Goal: Task Accomplishment & Management: Complete application form

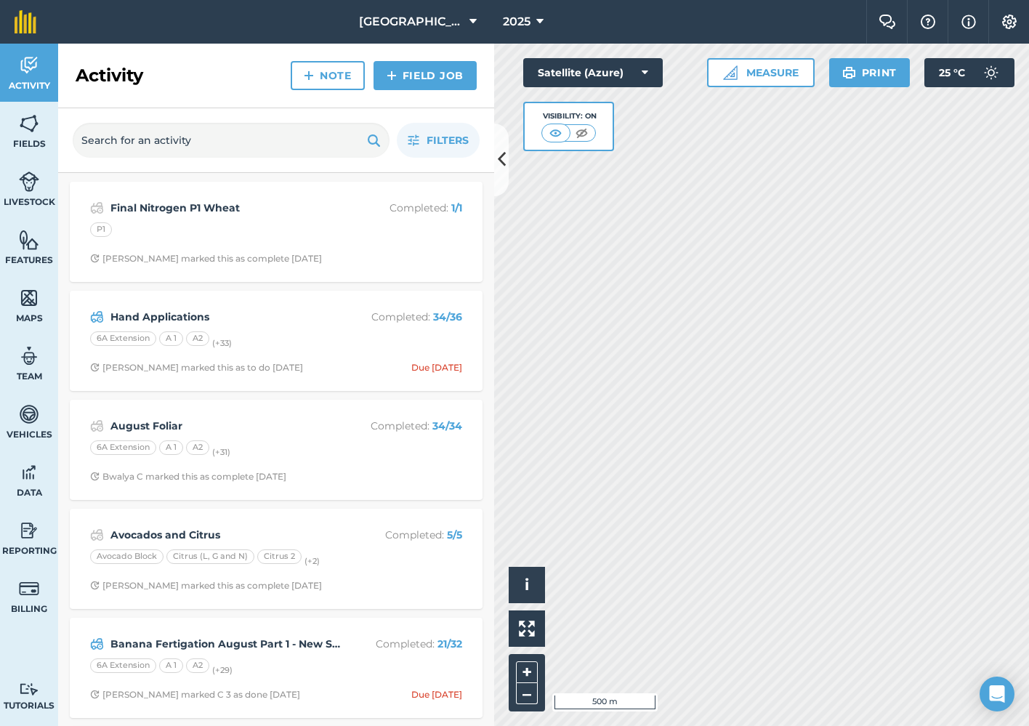
click at [407, 81] on link "Field Job" at bounding box center [425, 75] width 103 height 29
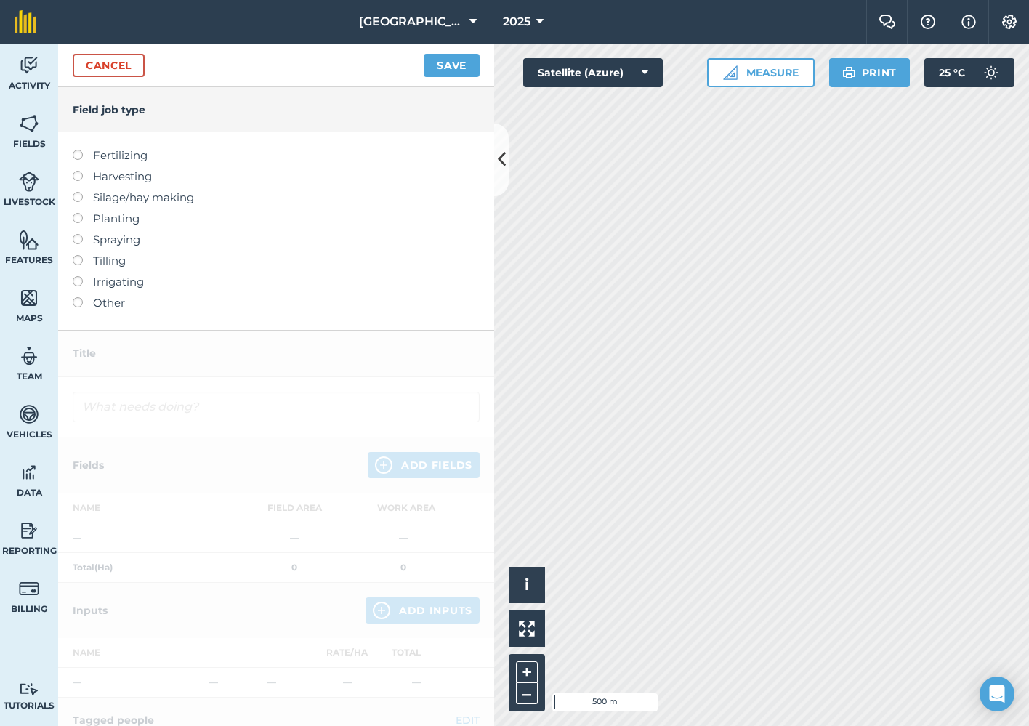
click at [78, 150] on label at bounding box center [83, 150] width 20 height 0
type input "Fertilizing"
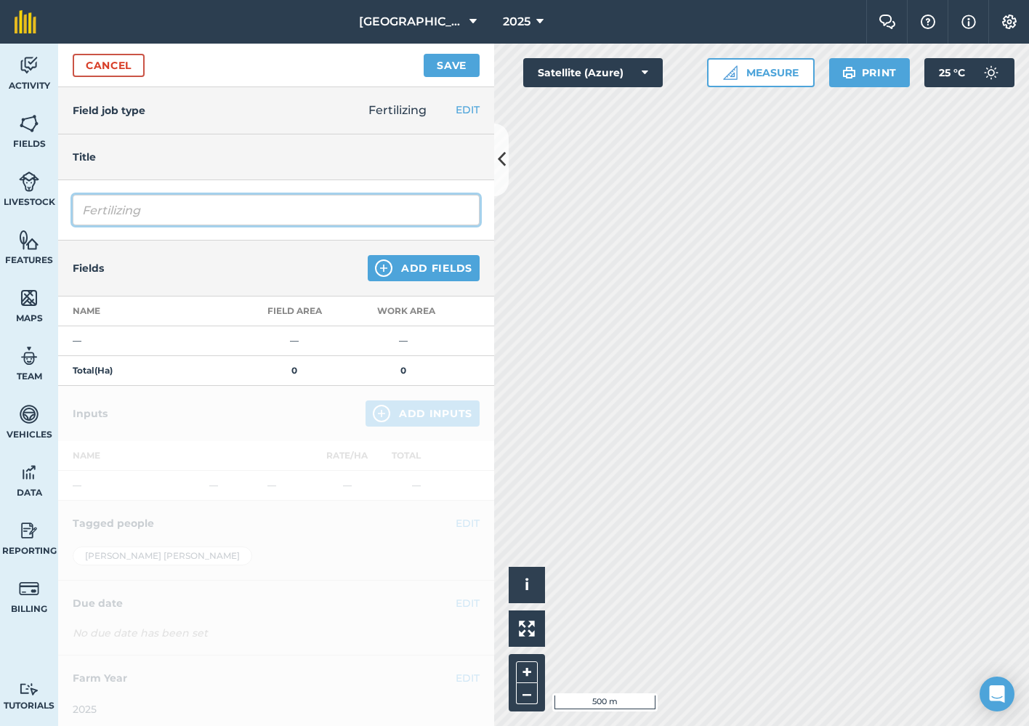
click at [283, 209] on input "Fertilizing" at bounding box center [276, 210] width 407 height 31
click at [461, 275] on button "Add Fields" at bounding box center [424, 268] width 112 height 26
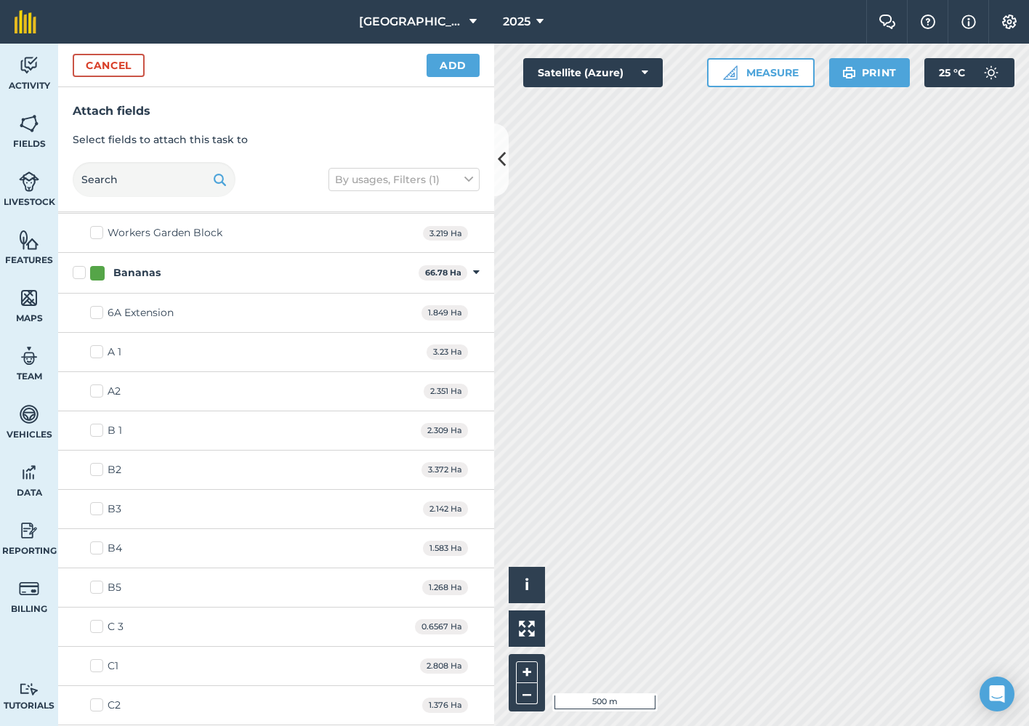
scroll to position [621, 0]
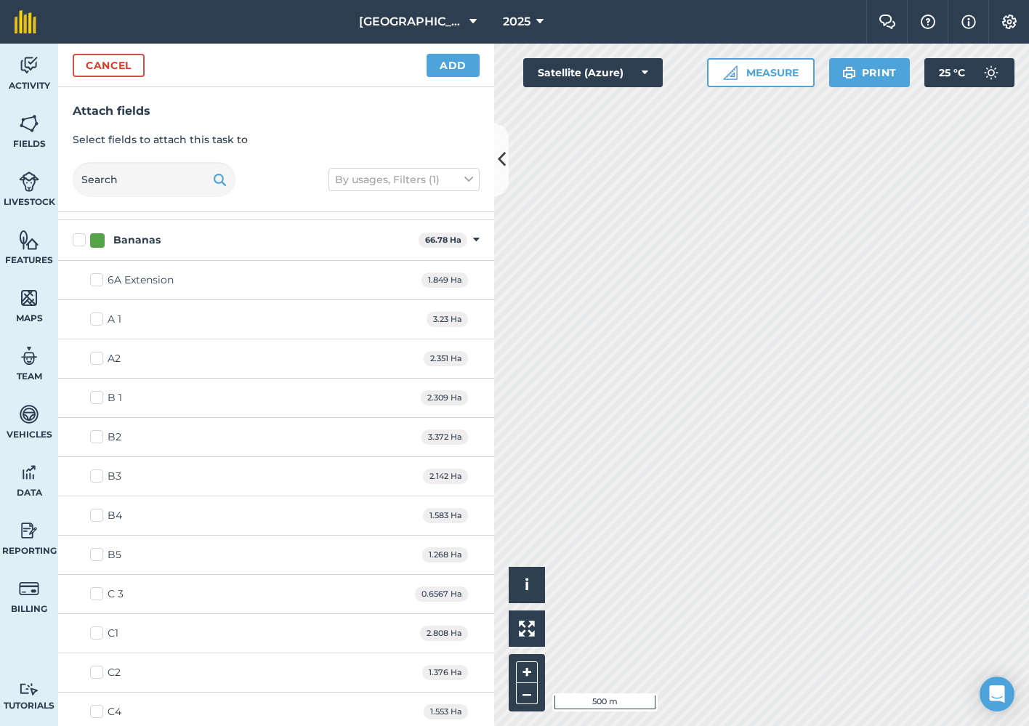
click at [84, 241] on label "Bananas" at bounding box center [243, 240] width 340 height 15
click at [82, 241] on input "Bananas" at bounding box center [77, 237] width 9 height 9
checkbox input "true"
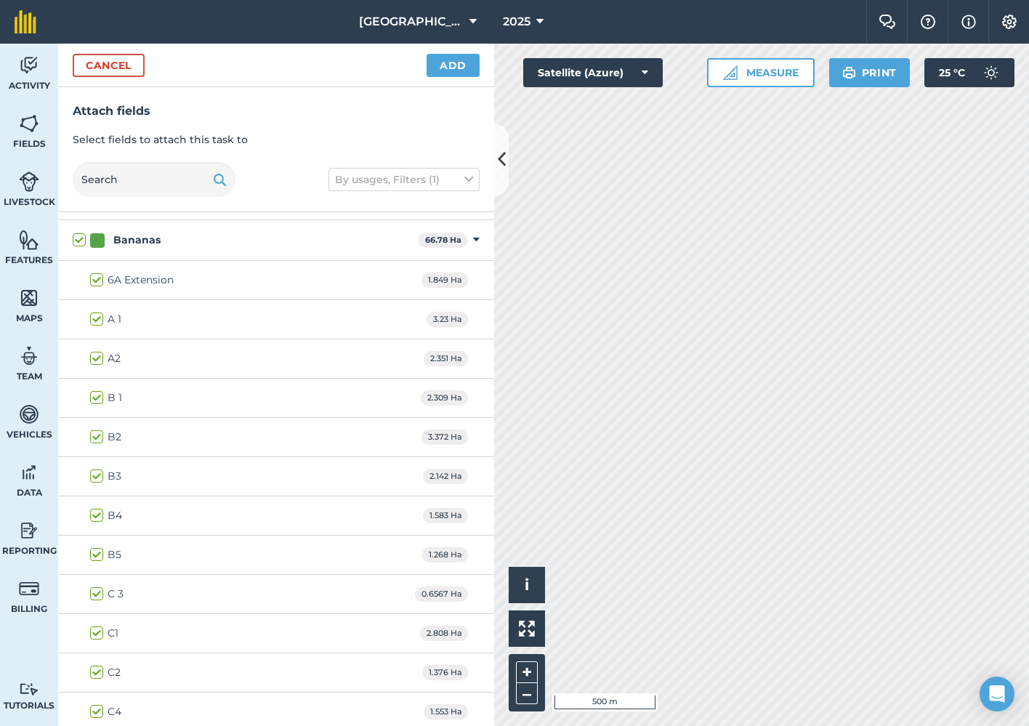
checkbox input "true"
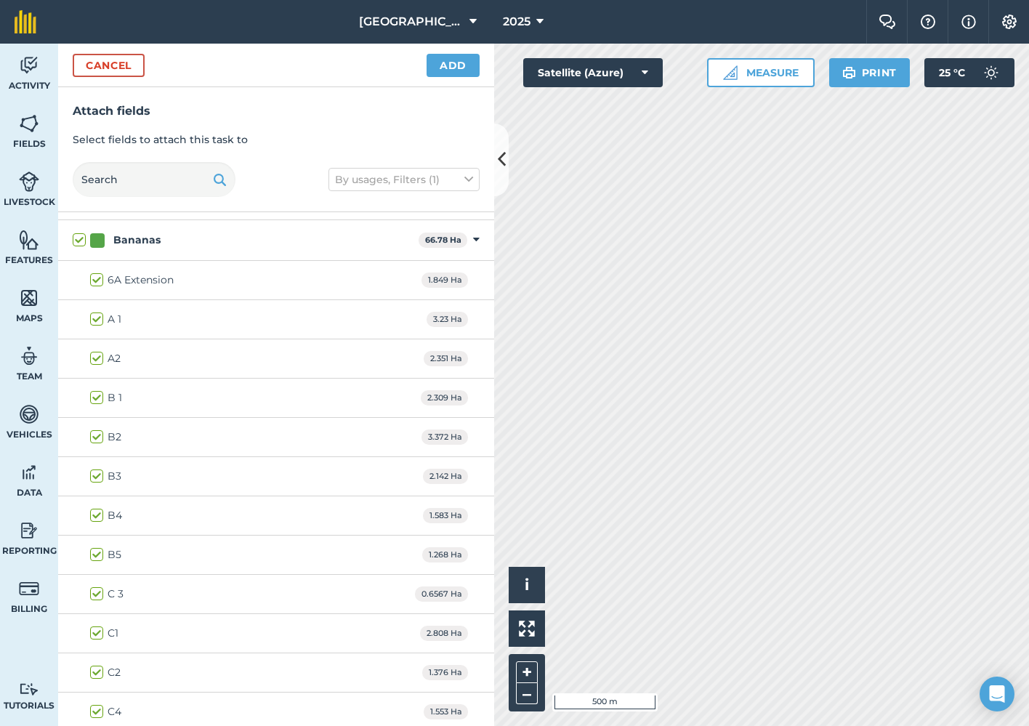
checkbox input "true"
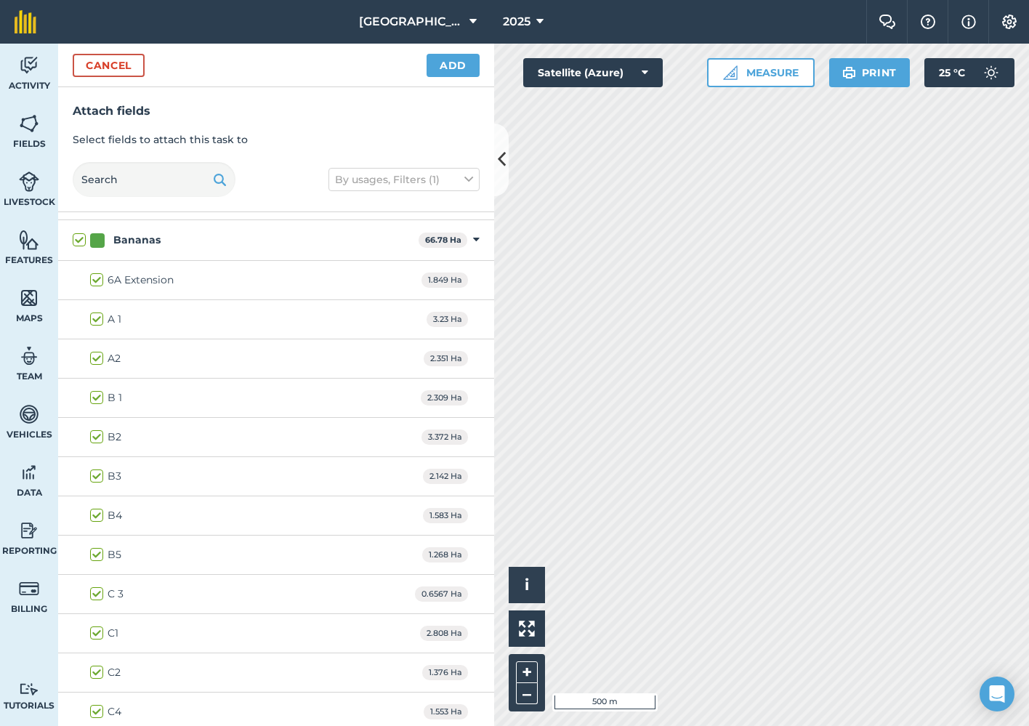
checkbox input "true"
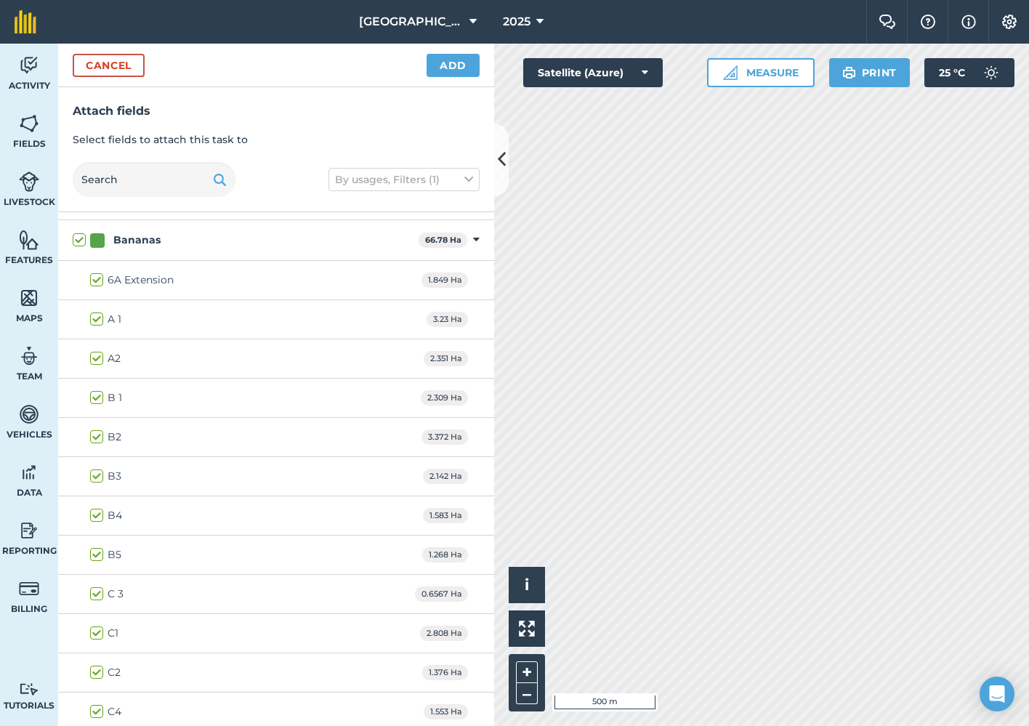
checkbox input "true"
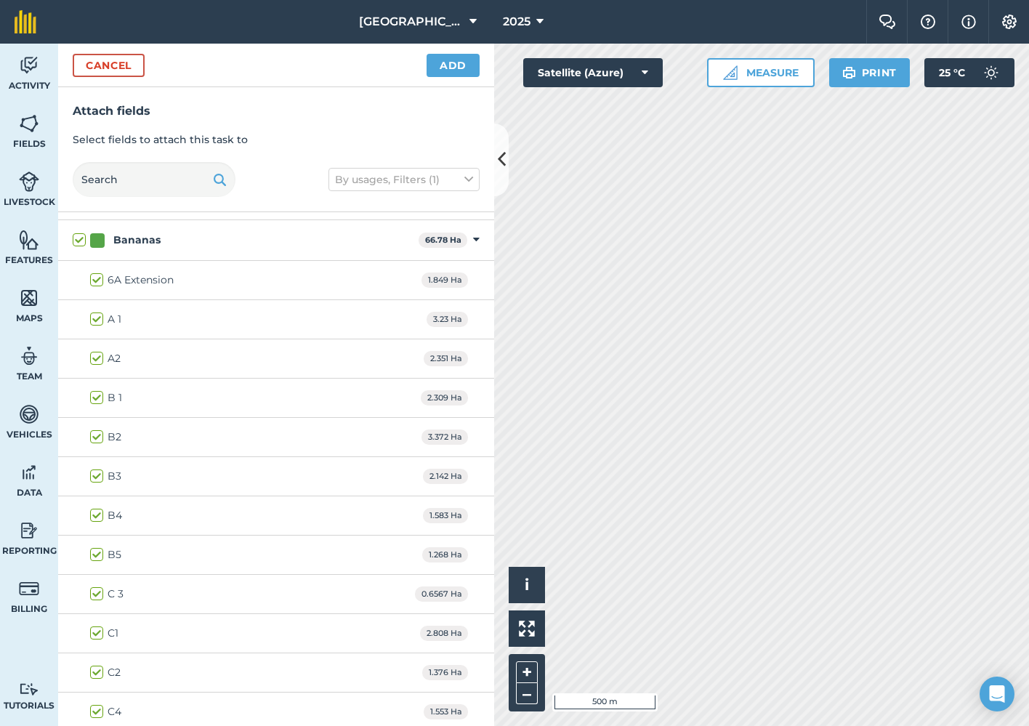
checkbox input "true"
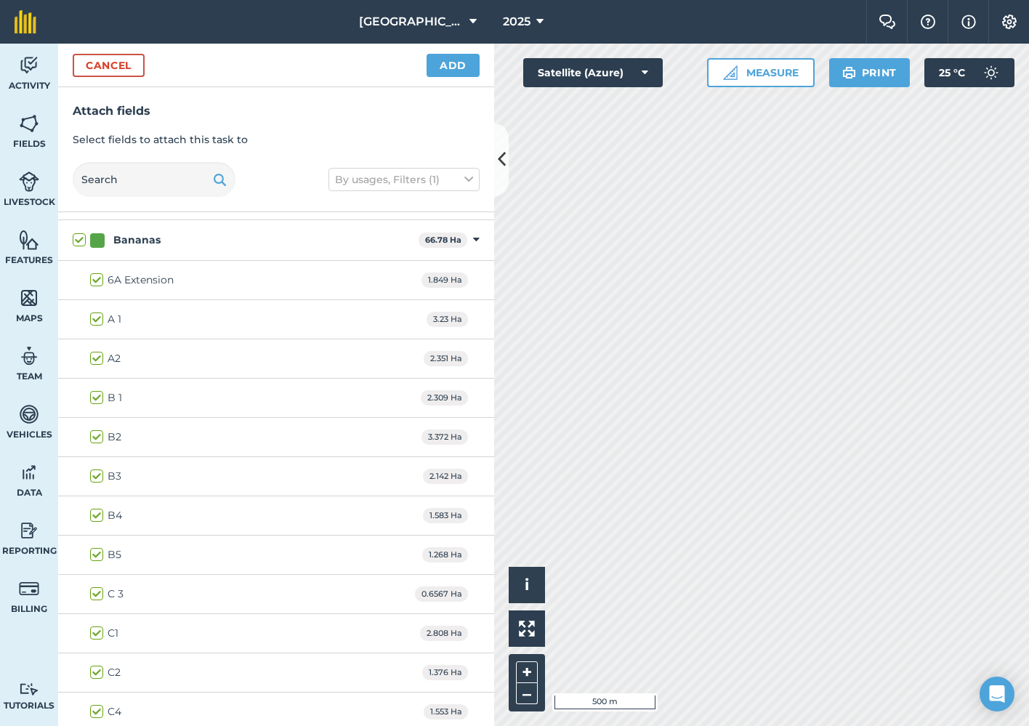
checkbox input "true"
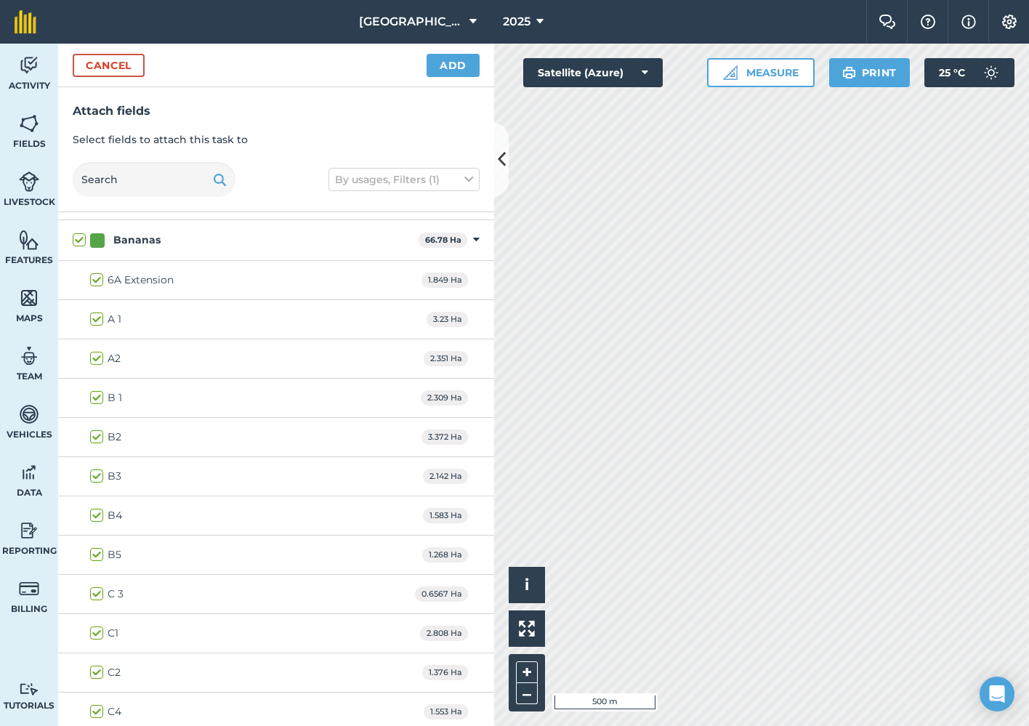
checkbox input "true"
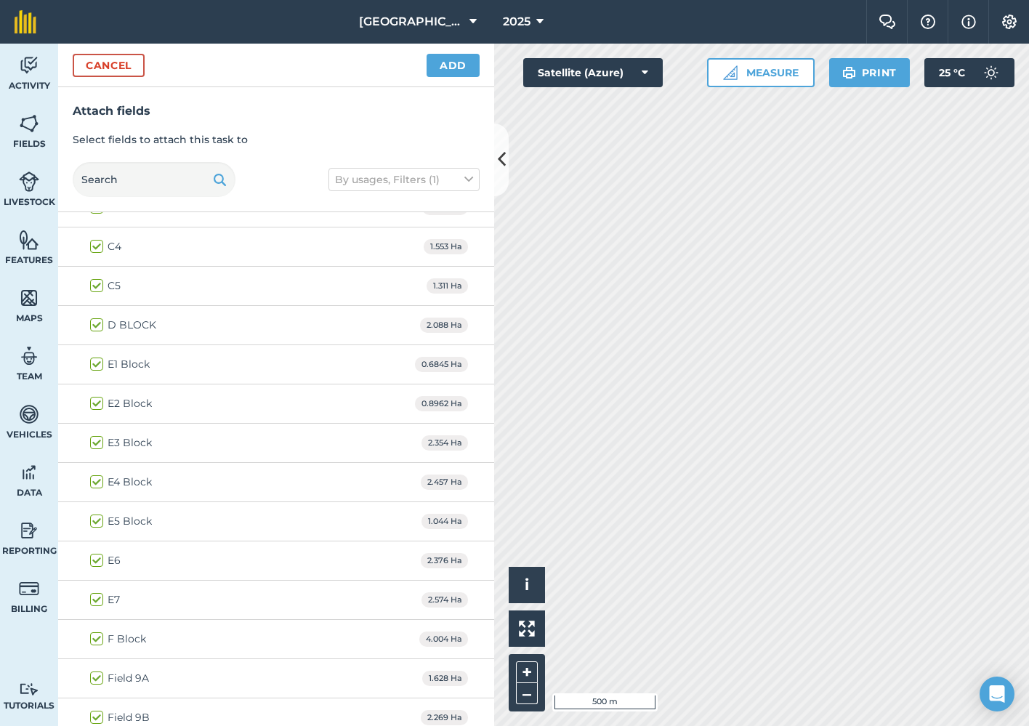
scroll to position [1123, 0]
click at [98, 323] on label "E1 Block" at bounding box center [120, 327] width 60 height 15
click at [98, 323] on input "E1 Block" at bounding box center [94, 324] width 9 height 9
checkbox input "false"
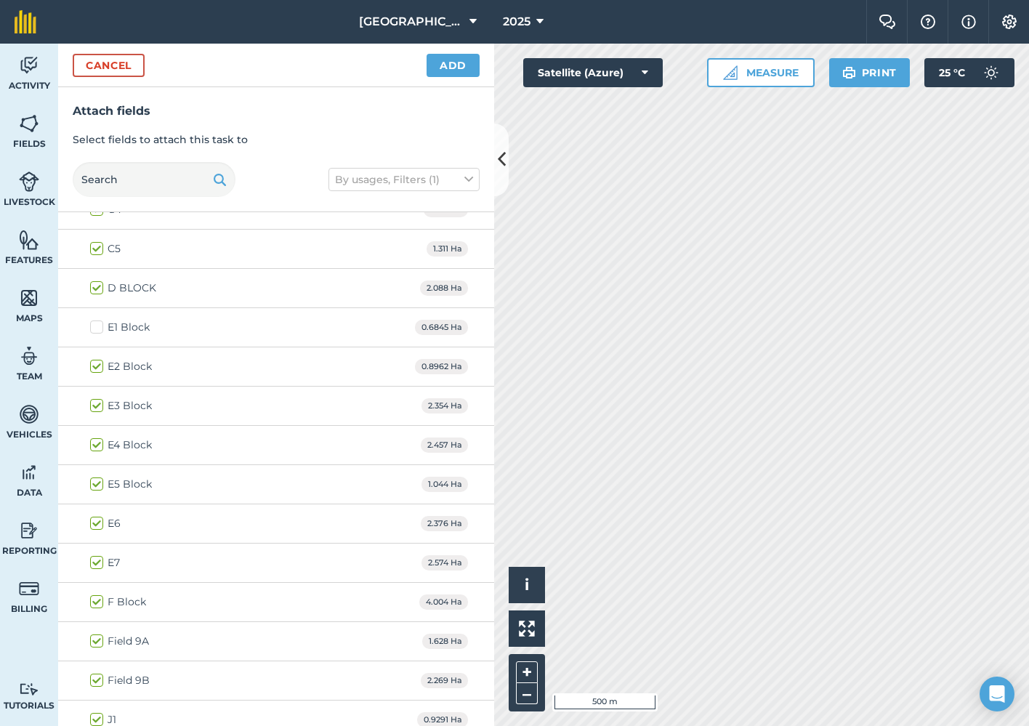
click at [93, 367] on label "E2 Block" at bounding box center [121, 366] width 62 height 15
click at [93, 367] on input "E2 Block" at bounding box center [94, 363] width 9 height 9
checkbox input "false"
click at [100, 444] on label "E4 Block" at bounding box center [121, 445] width 62 height 15
click at [100, 444] on input "E4 Block" at bounding box center [94, 442] width 9 height 9
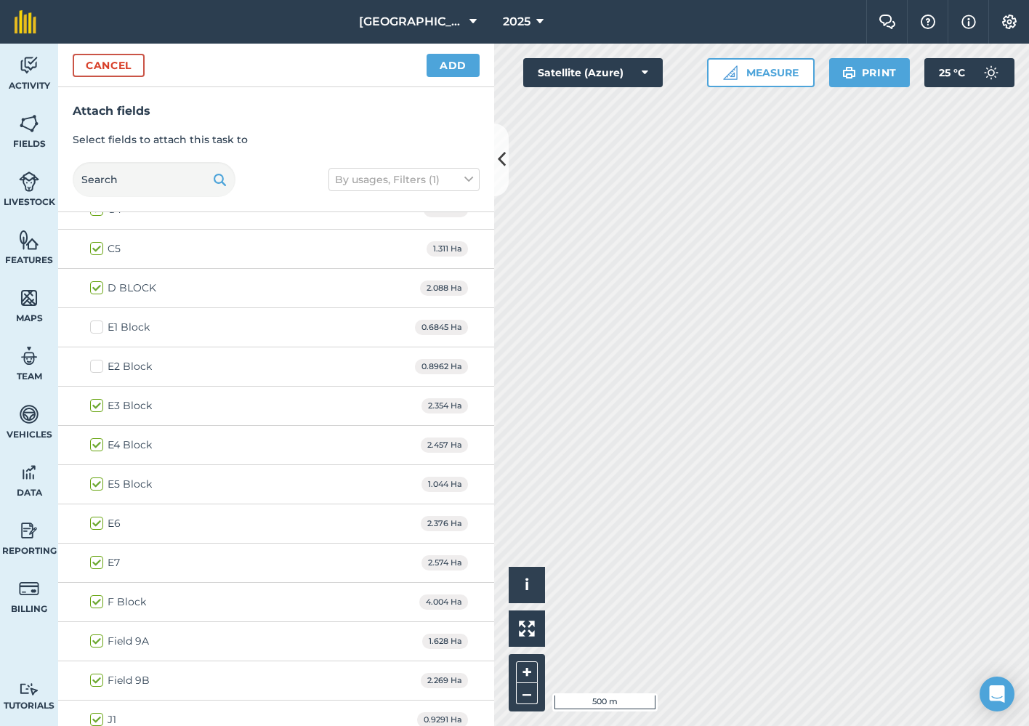
checkbox input "false"
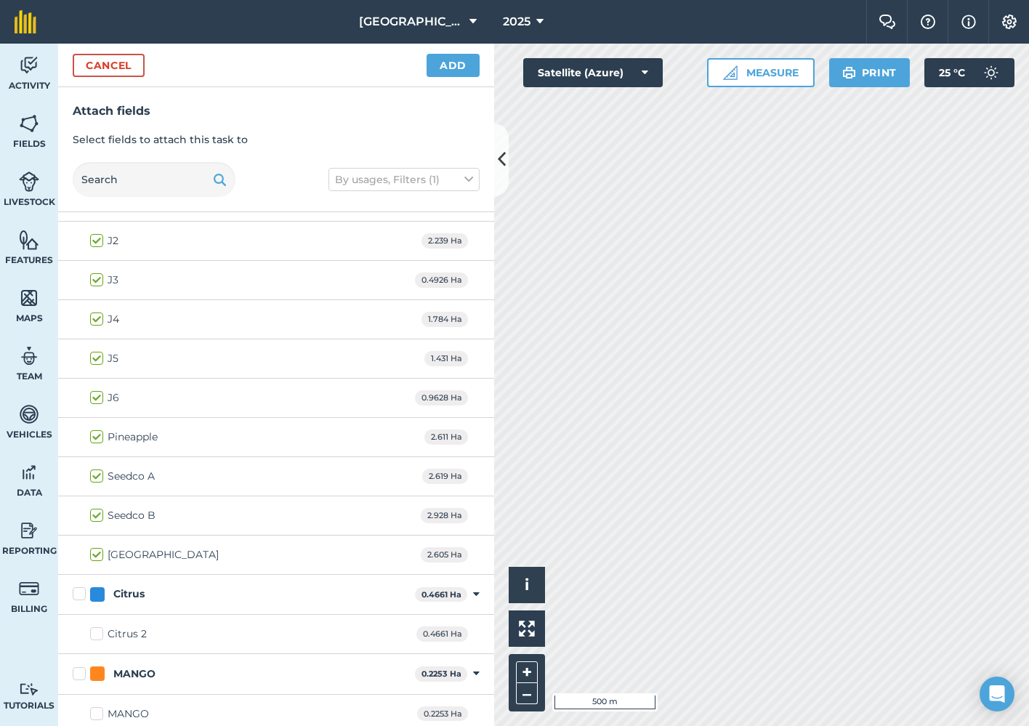
scroll to position [1642, 0]
click at [457, 67] on button "Add" at bounding box center [453, 65] width 53 height 23
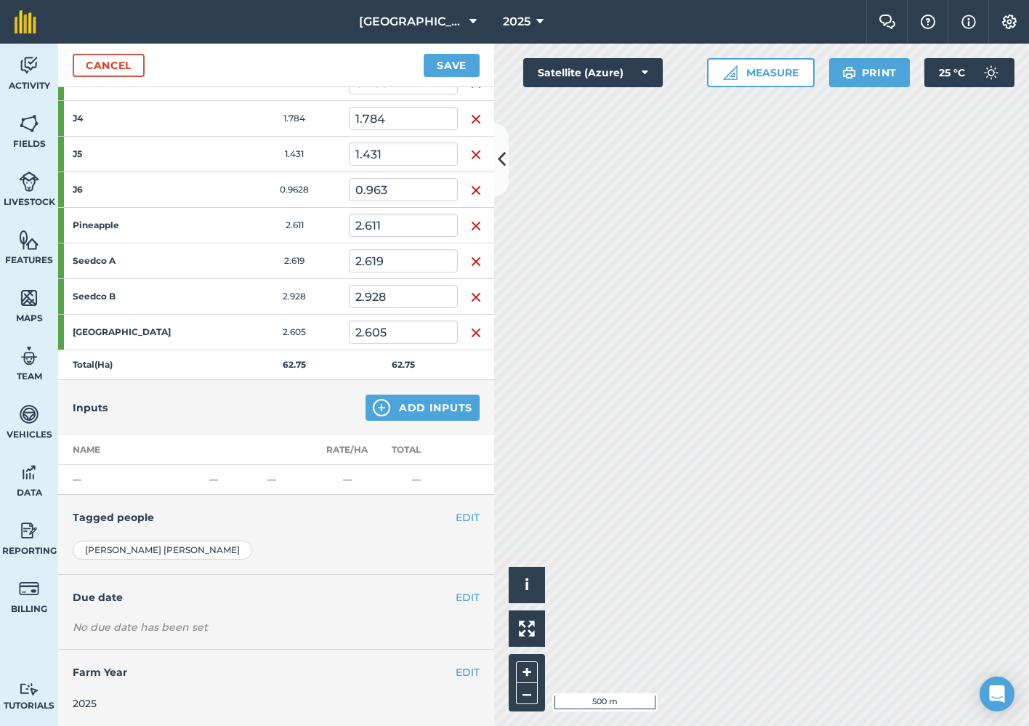
scroll to position [1079, 0]
click at [438, 413] on button "Add Inputs" at bounding box center [423, 408] width 114 height 26
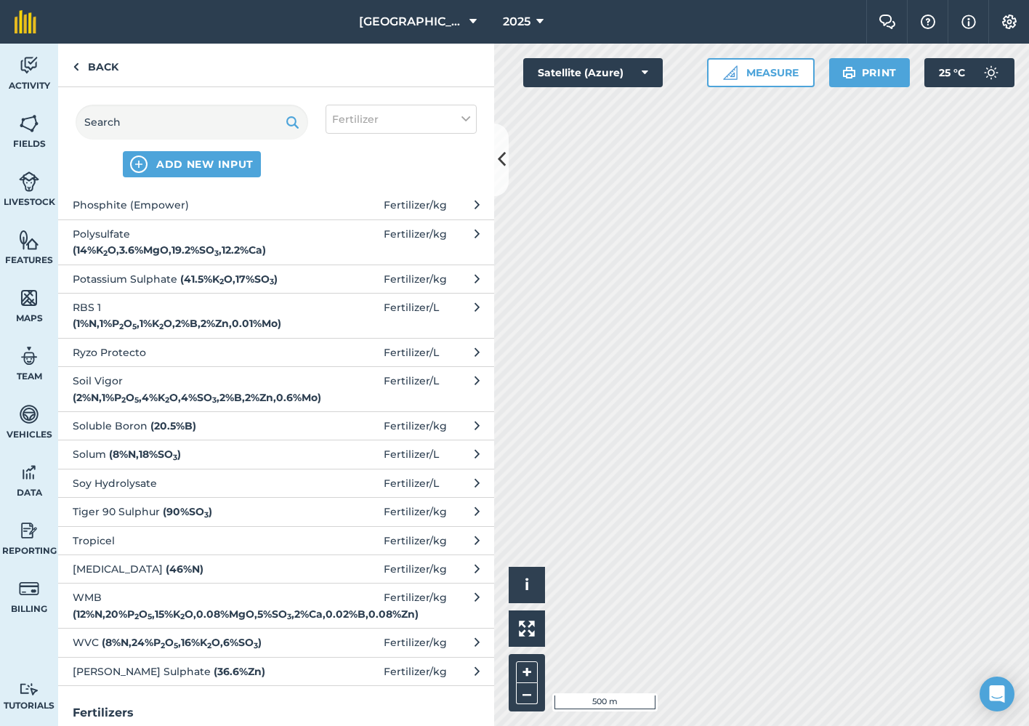
scroll to position [965, 0]
click at [169, 273] on span "Potassium Sulphate ( 41.5 % K 2 O , 17 % SO 3 )" at bounding box center [192, 281] width 238 height 16
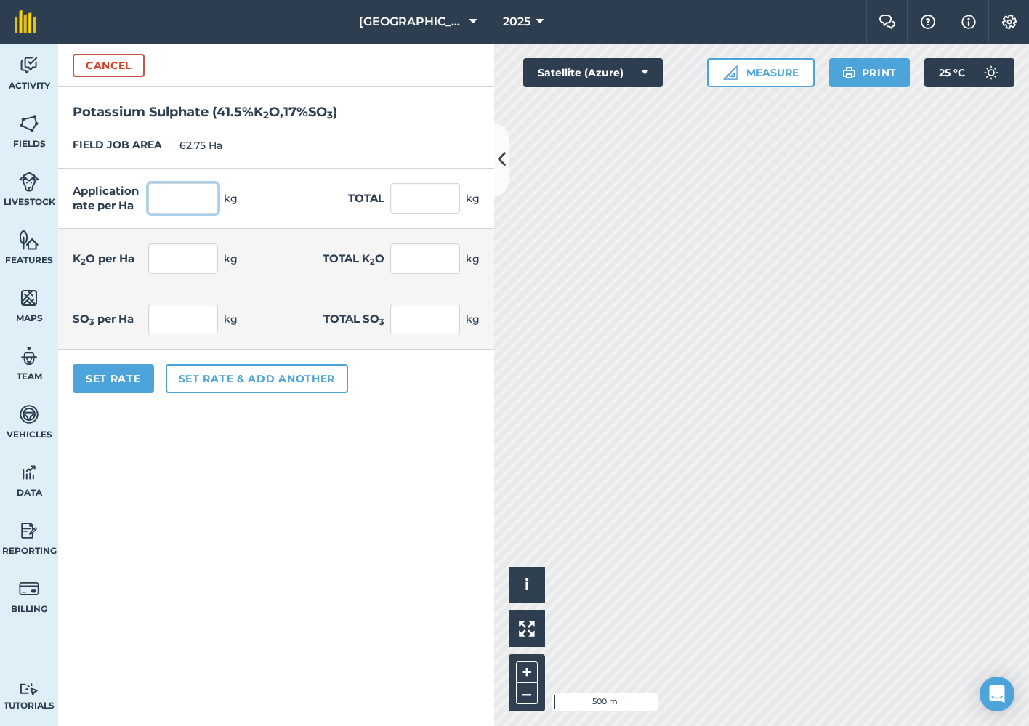
click at [182, 200] on input "text" at bounding box center [183, 198] width 70 height 31
type input "1"
type input "280"
type input "17,570"
type input "116.2"
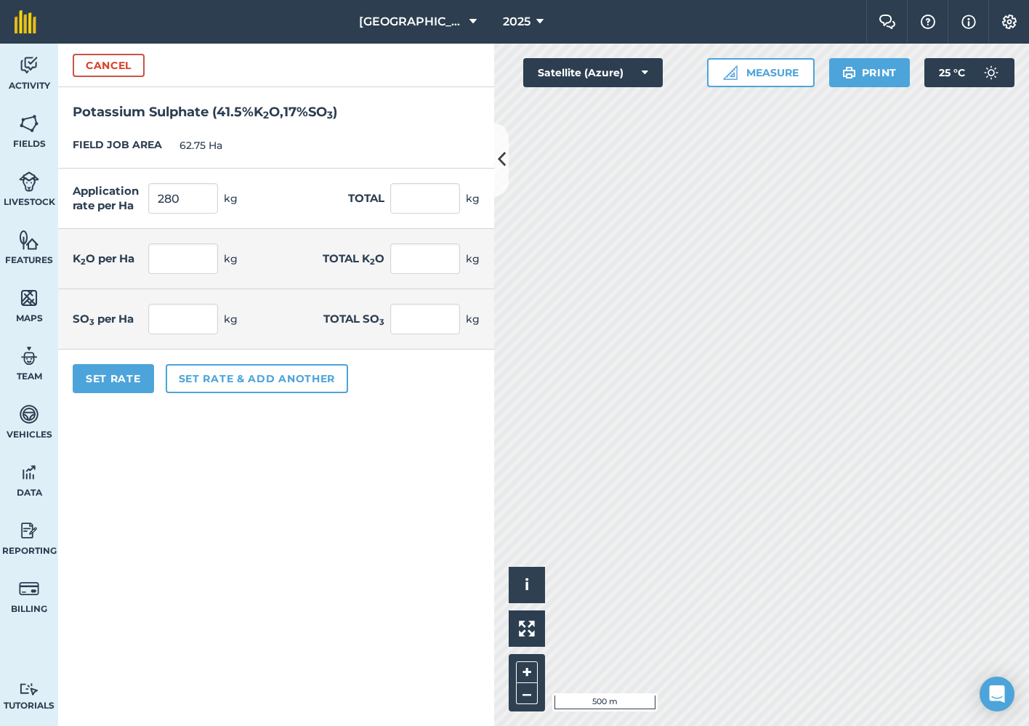
type input "7,291.55"
type input "47.6"
type input "2,986.9"
click at [287, 227] on div "Application rate per Ha 280 kg Total 17,570 kg" at bounding box center [276, 199] width 436 height 60
